Goal: Task Accomplishment & Management: Manage account settings

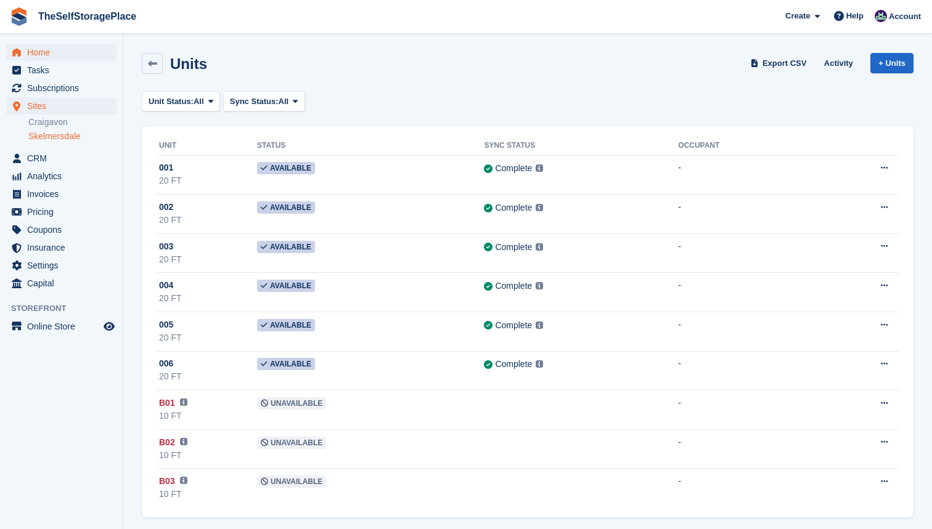
click at [59, 47] on span "Home" at bounding box center [64, 52] width 74 height 17
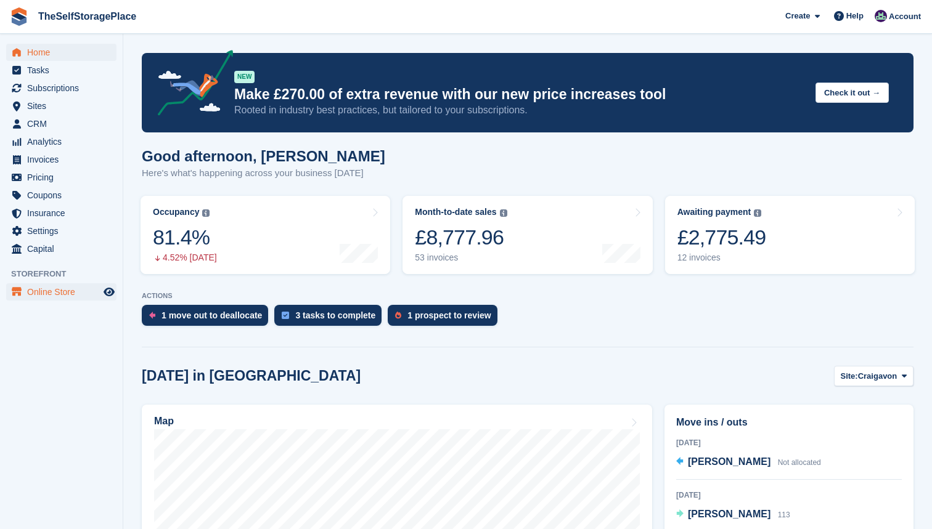
click at [55, 293] on span "Online Store" at bounding box center [64, 292] width 74 height 17
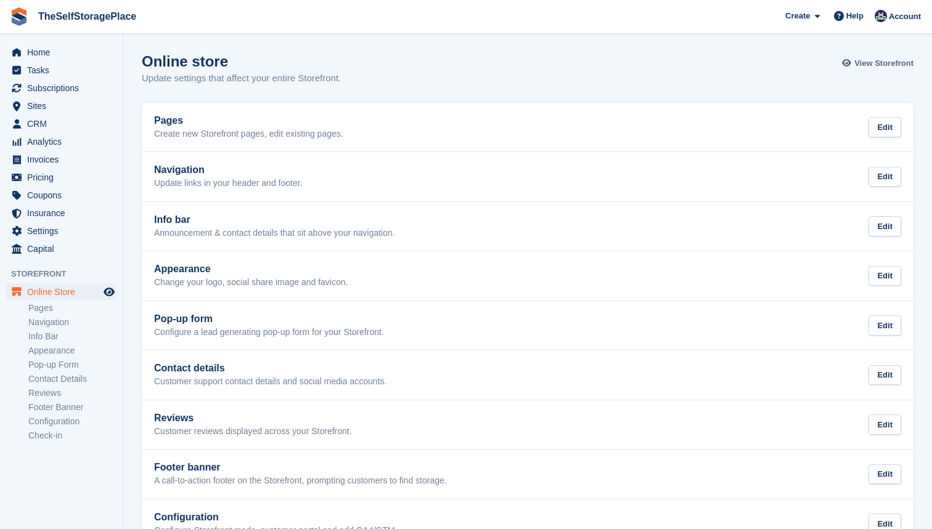
click at [877, 59] on span "View Storefront" at bounding box center [883, 63] width 59 height 12
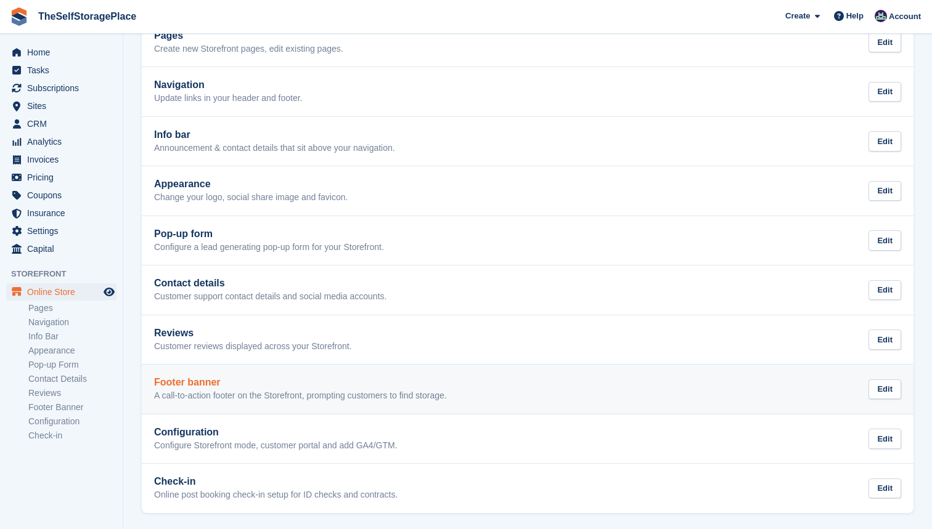
scroll to position [84, 0]
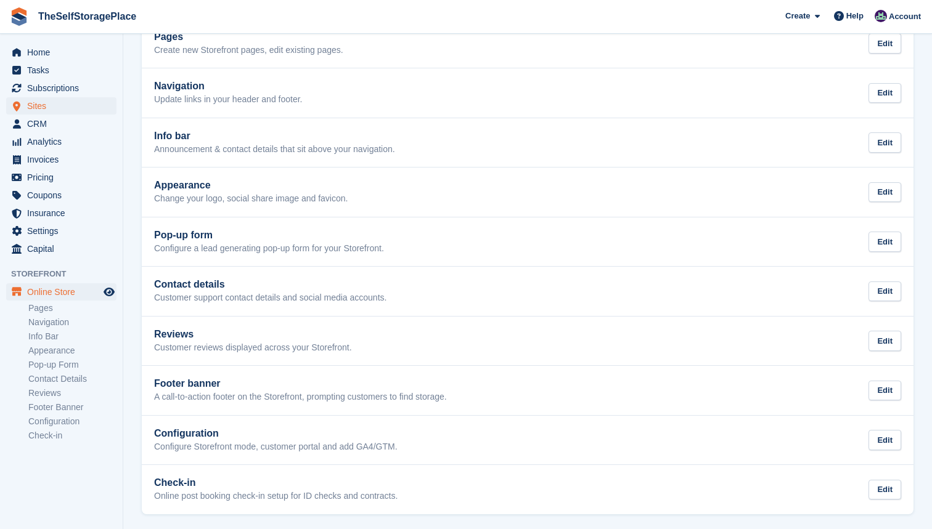
click at [60, 105] on span "Sites" at bounding box center [64, 105] width 74 height 17
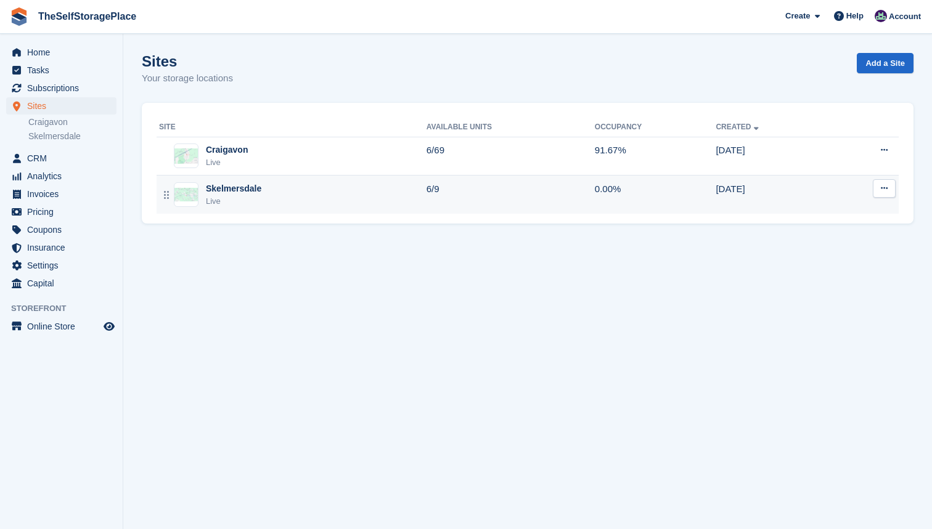
click at [271, 198] on div "Skelmersdale Live" at bounding box center [293, 194] width 268 height 25
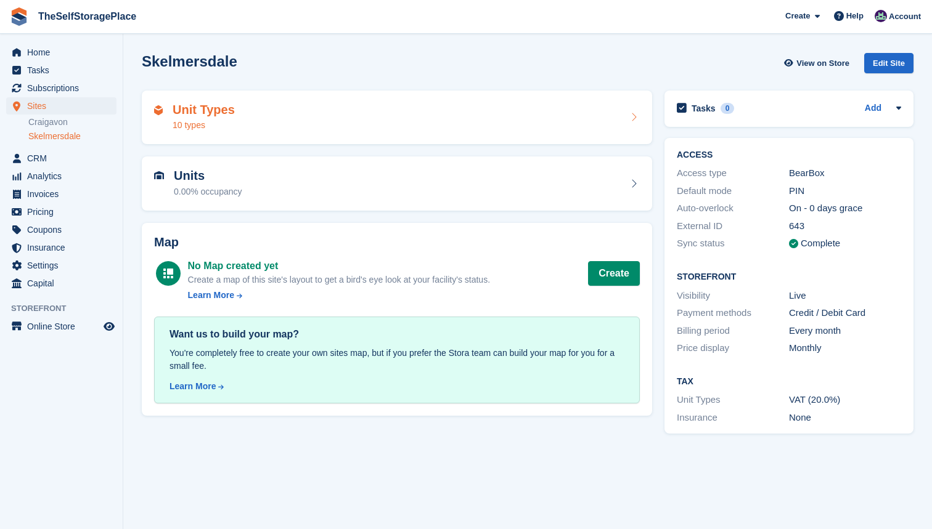
click at [303, 127] on div "Unit Types 10 types" at bounding box center [397, 118] width 486 height 30
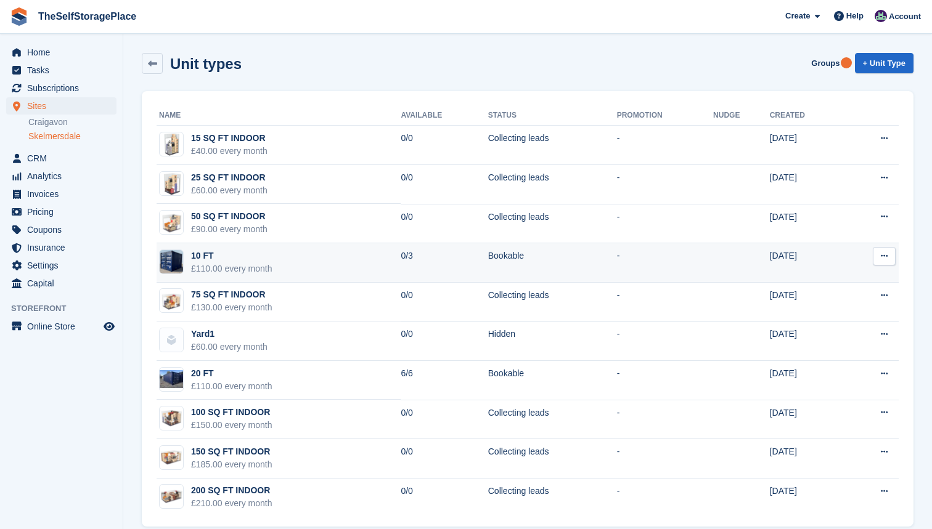
click at [572, 263] on td "Bookable" at bounding box center [552, 262] width 129 height 39
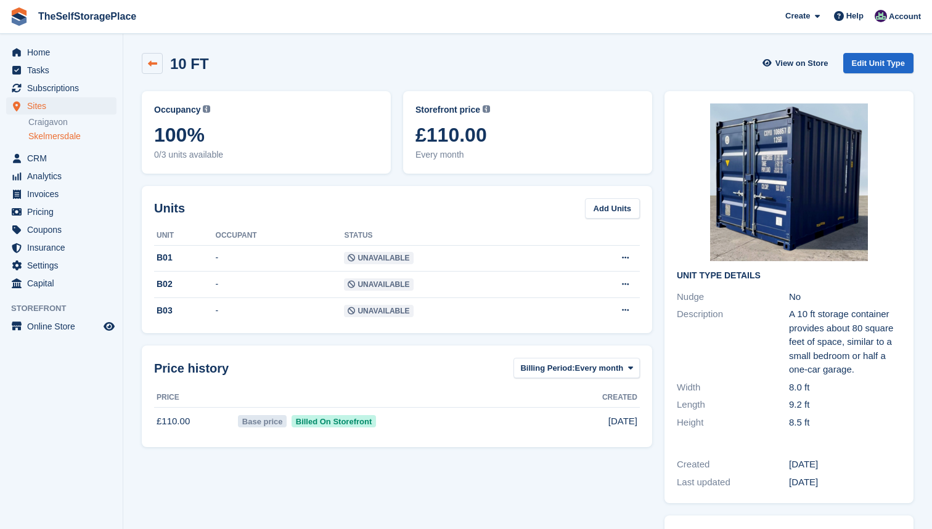
click at [147, 68] on link at bounding box center [152, 63] width 21 height 21
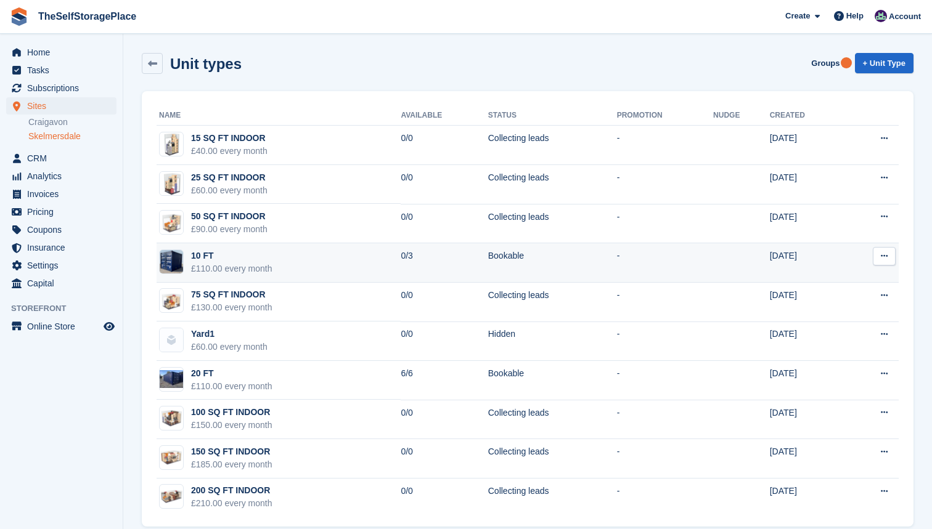
click at [888, 256] on icon at bounding box center [884, 256] width 7 height 8
click at [851, 276] on p "Edit unit type" at bounding box center [836, 280] width 107 height 16
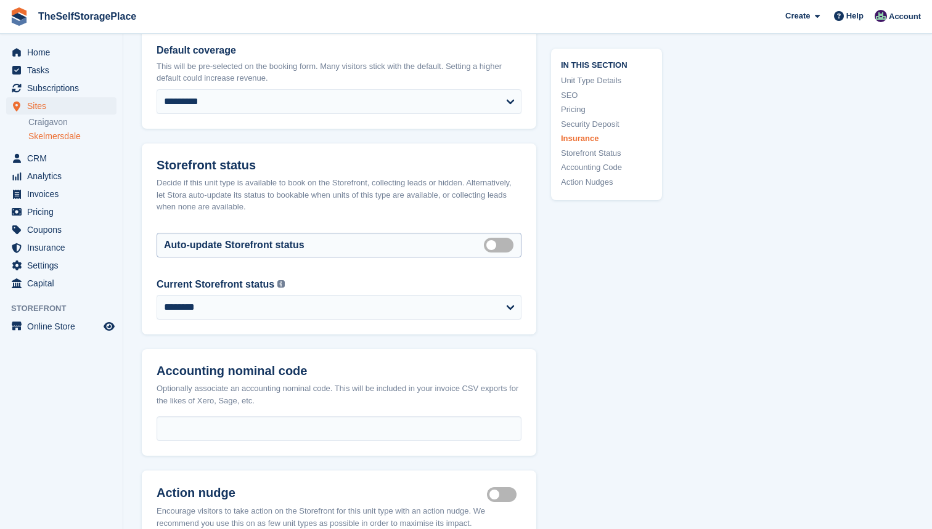
scroll to position [1878, 0]
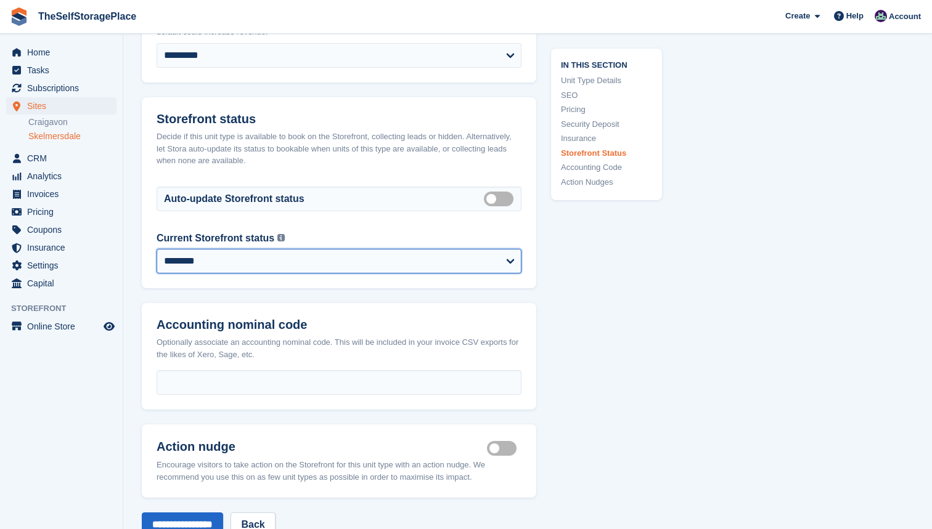
select select "**********"
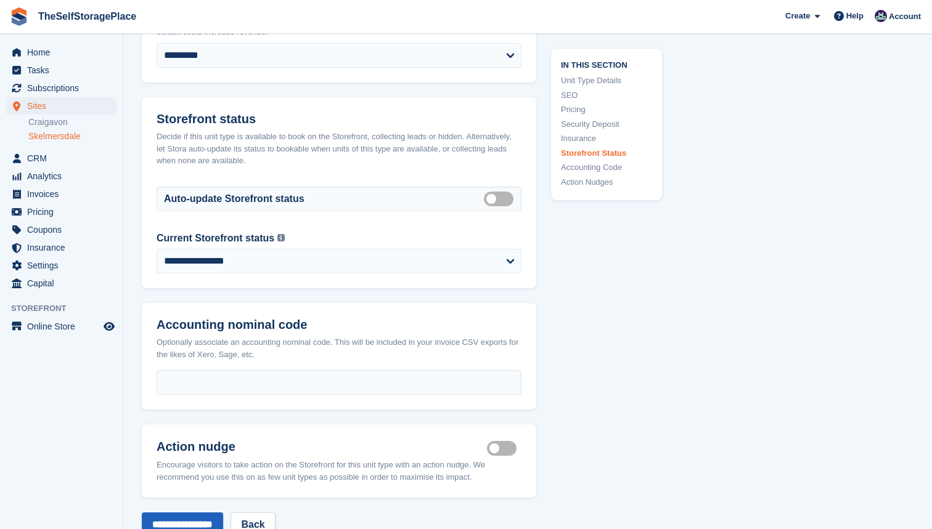
click at [208, 514] on input "**********" at bounding box center [182, 525] width 81 height 25
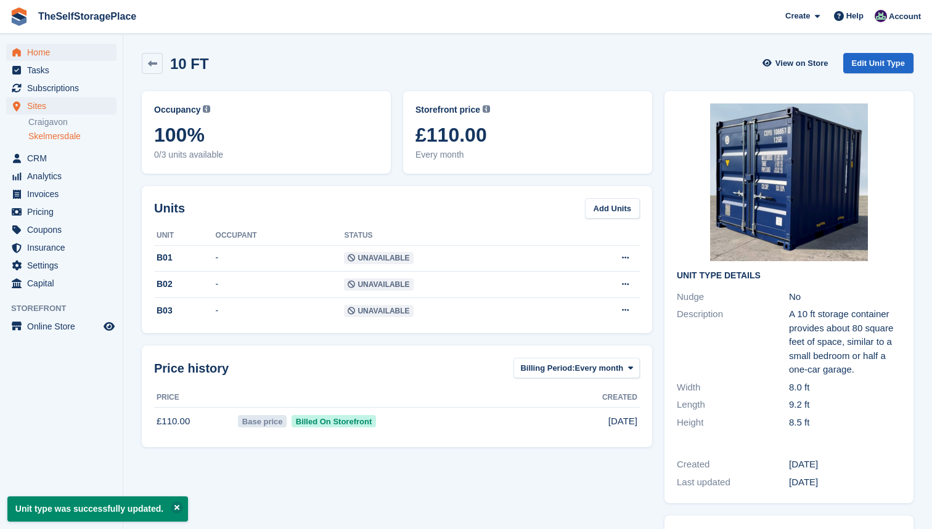
click at [59, 57] on span "Home" at bounding box center [64, 52] width 74 height 17
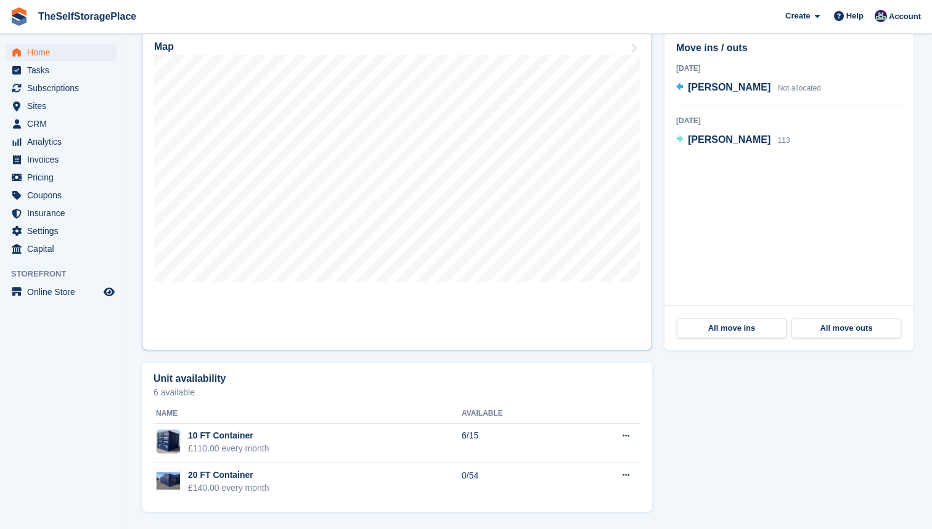
scroll to position [375, 0]
